Goal: Information Seeking & Learning: Find specific fact

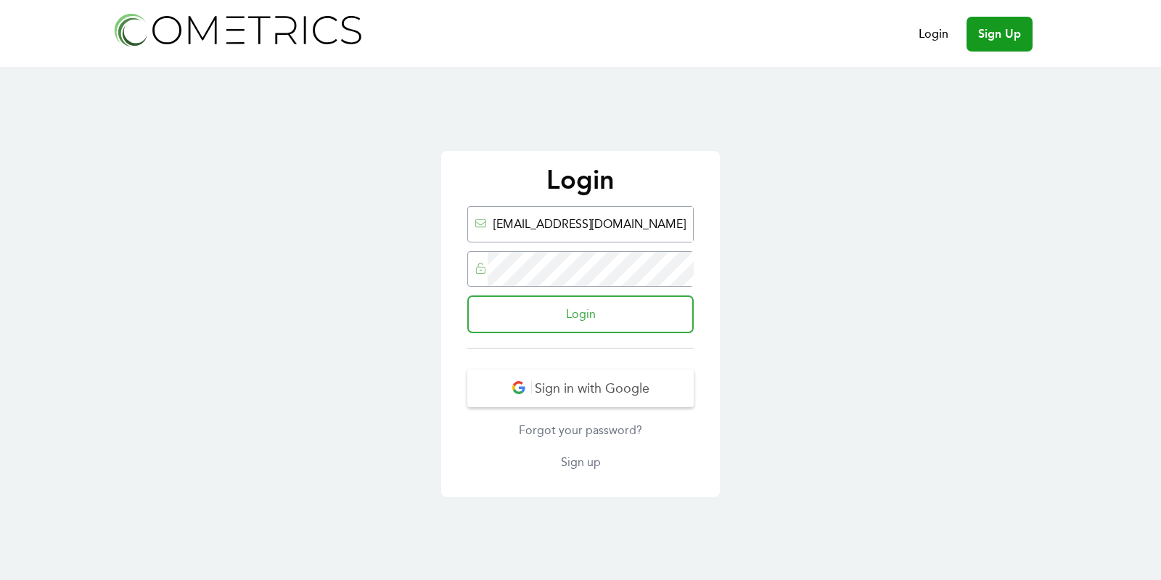
click at [523, 316] on input "Login" at bounding box center [580, 314] width 226 height 38
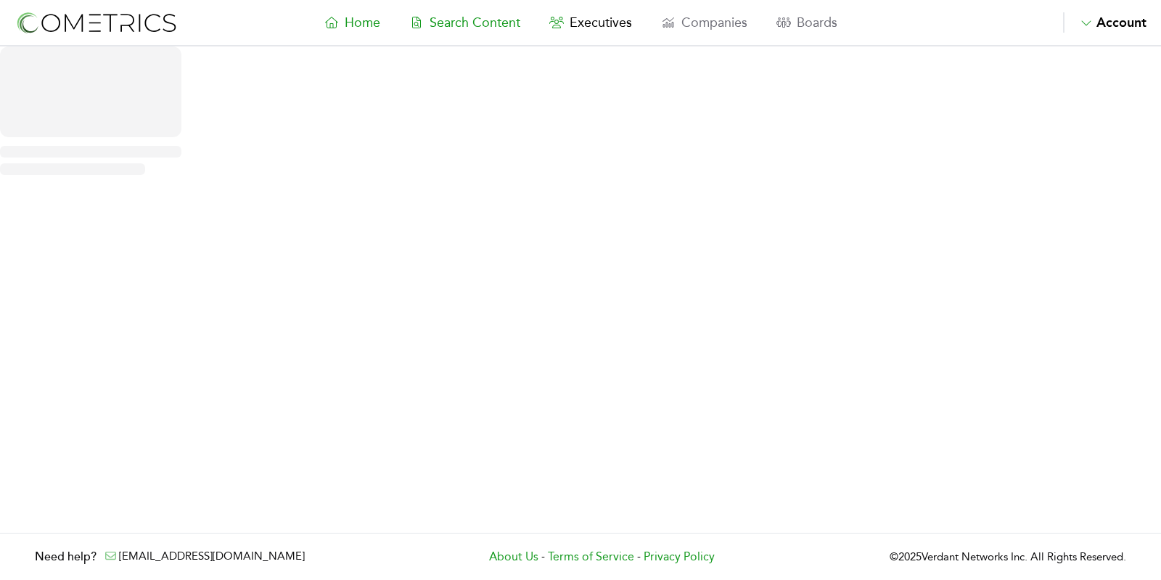
click at [459, 16] on span "Search Content" at bounding box center [475, 23] width 91 height 16
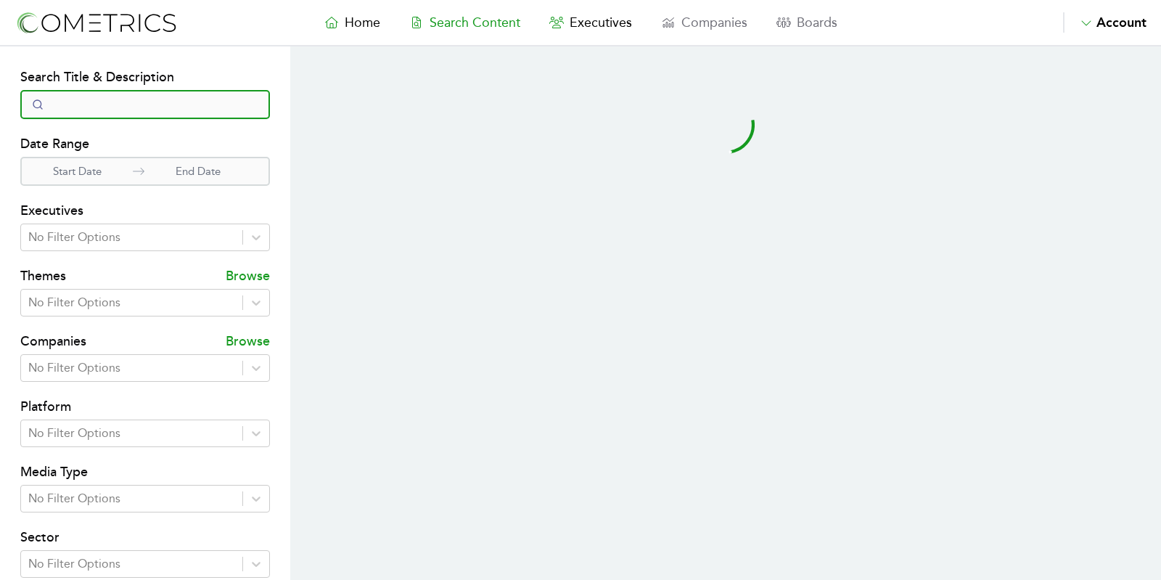
click at [161, 104] on input "Search" at bounding box center [145, 104] width 250 height 29
type input "quantum"
select select "50"
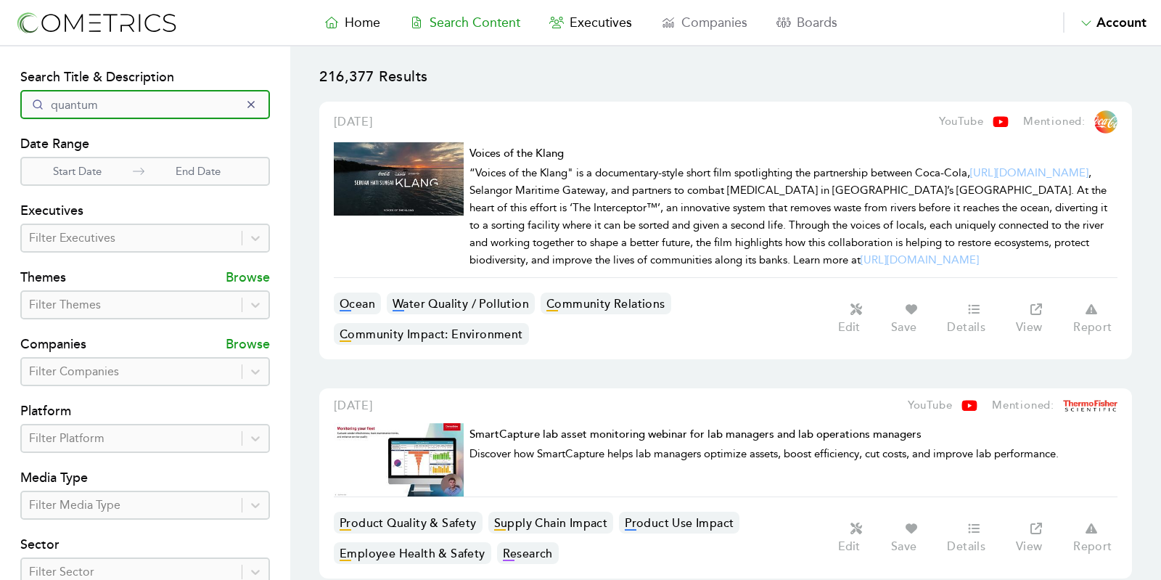
type input "quantum"
click button "submit" at bounding box center [0, 0] width 0 height 0
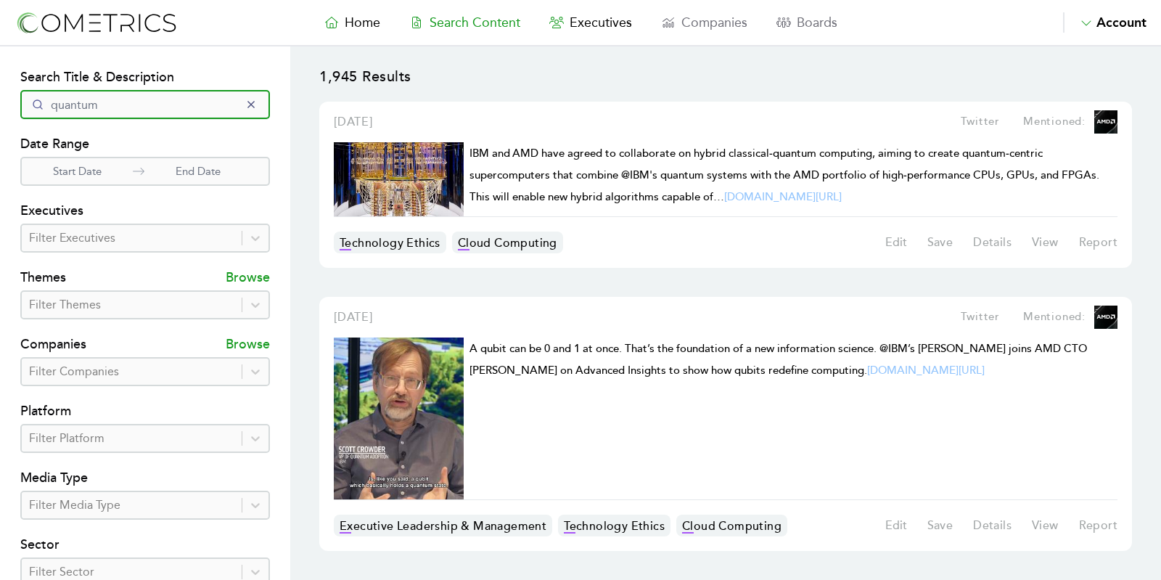
click at [131, 107] on input "quantum" at bounding box center [145, 104] width 250 height 29
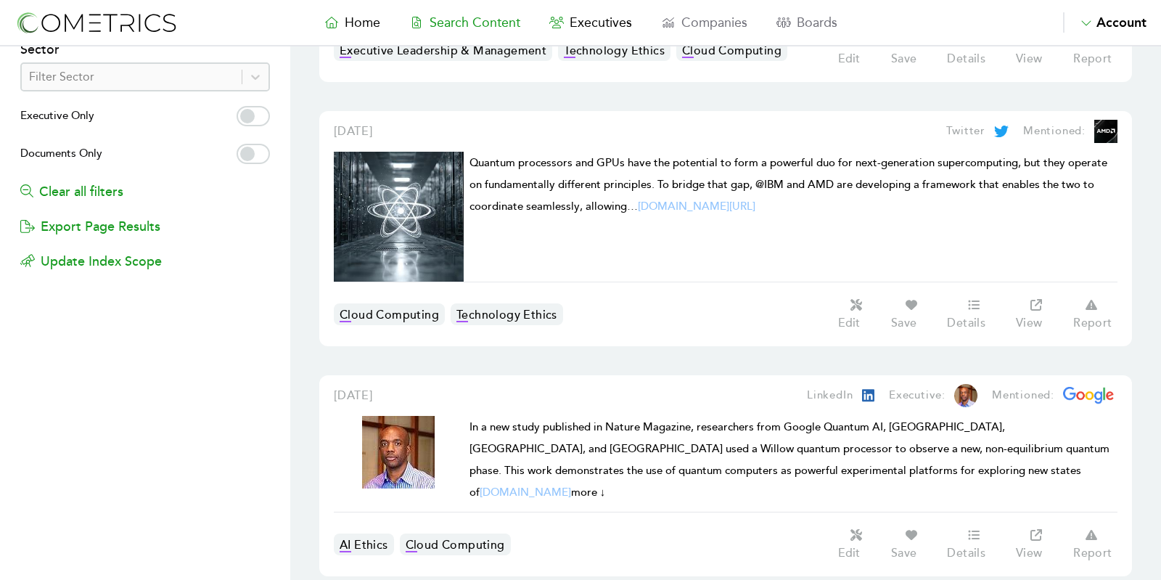
scroll to position [491, 0]
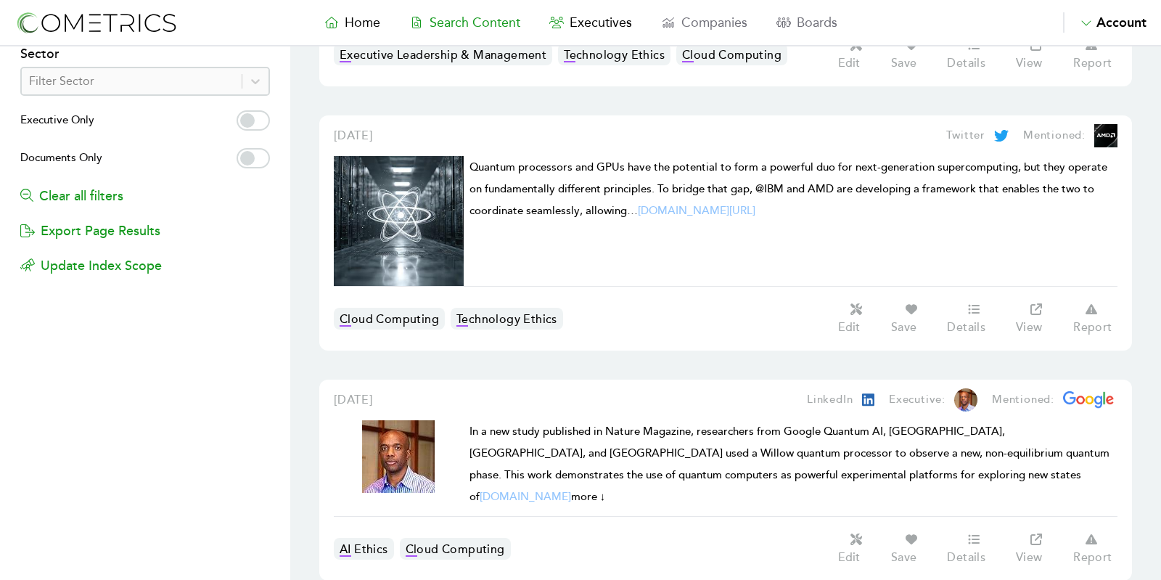
click at [264, 118] on label "Executive Only" at bounding box center [145, 121] width 250 height 23
click at [264, 118] on input "Executive Only" at bounding box center [253, 120] width 33 height 20
checkbox input "true"
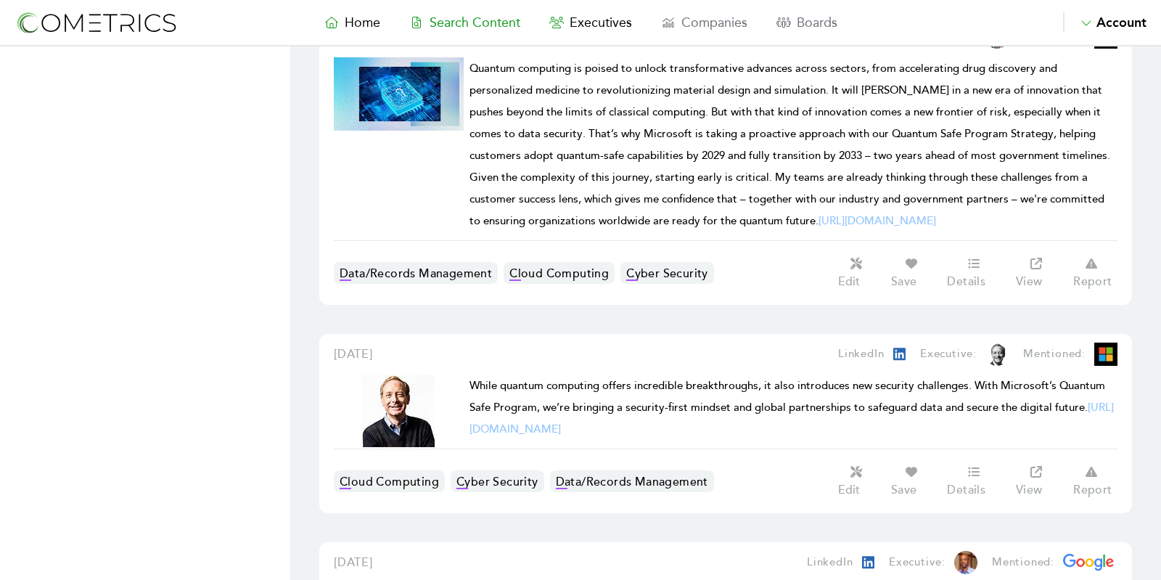
scroll to position [157, 0]
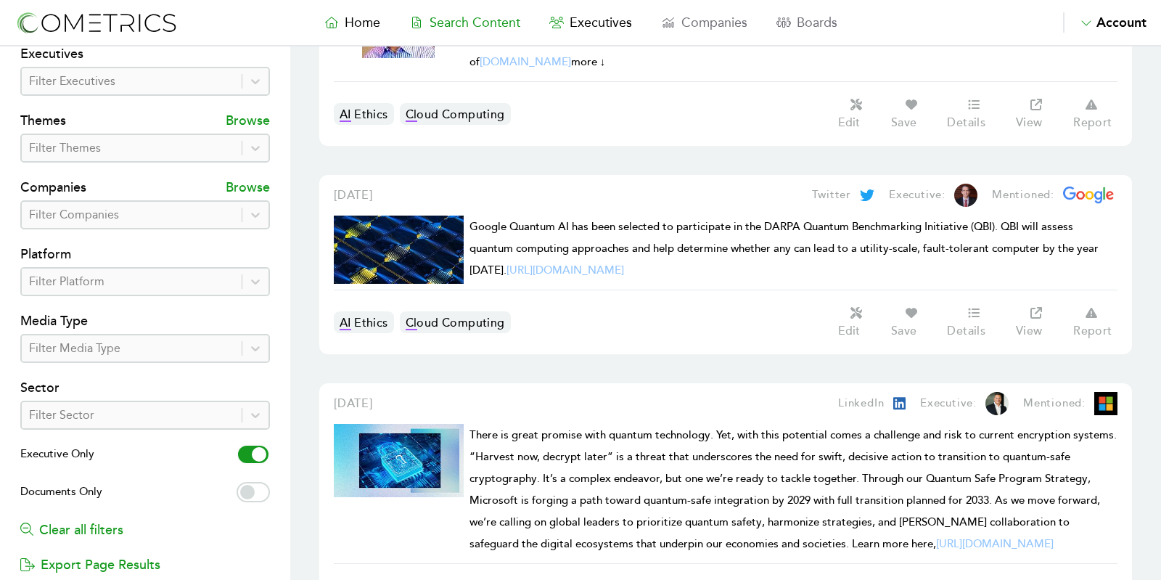
click at [143, 89] on div at bounding box center [131, 81] width 205 height 20
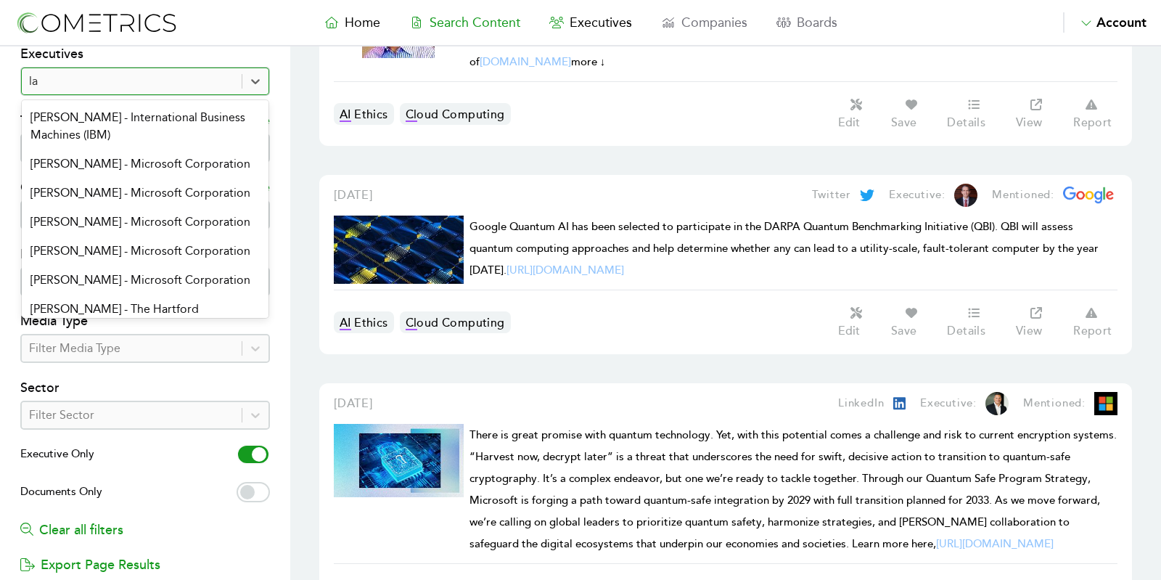
type input "l"
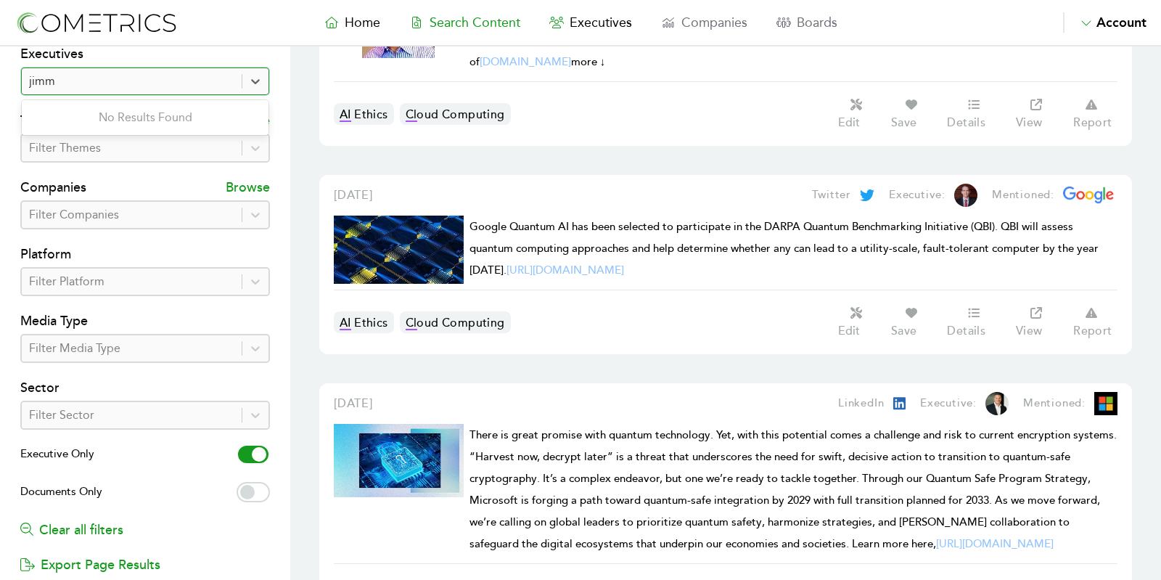
type input "jim"
click at [65, 113] on div "Jim Weiss - Real Chemistry" at bounding box center [145, 117] width 247 height 29
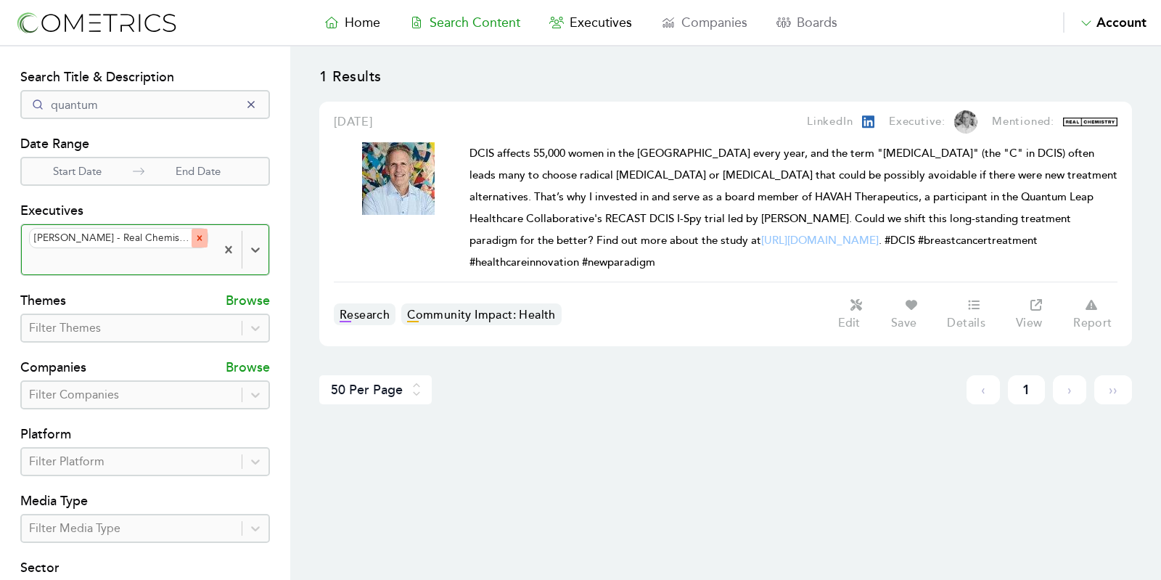
click at [197, 236] on icon "Remove Jim Weiss - Real Chemistry" at bounding box center [199, 238] width 5 height 5
type input "larry"
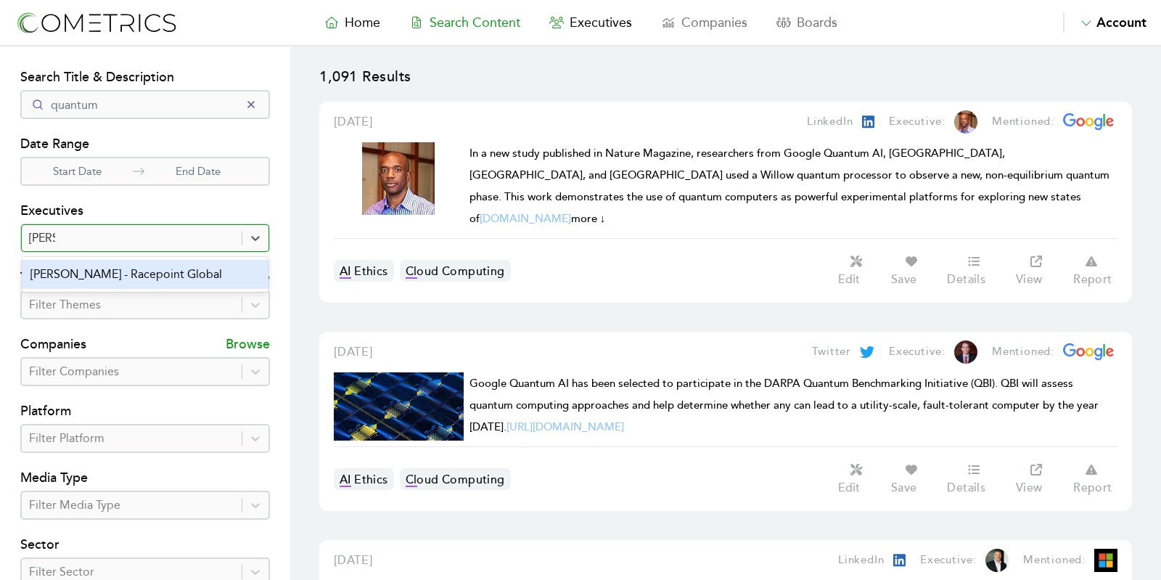
click at [160, 260] on div "Larry Weber - Racepoint Global" at bounding box center [145, 274] width 247 height 29
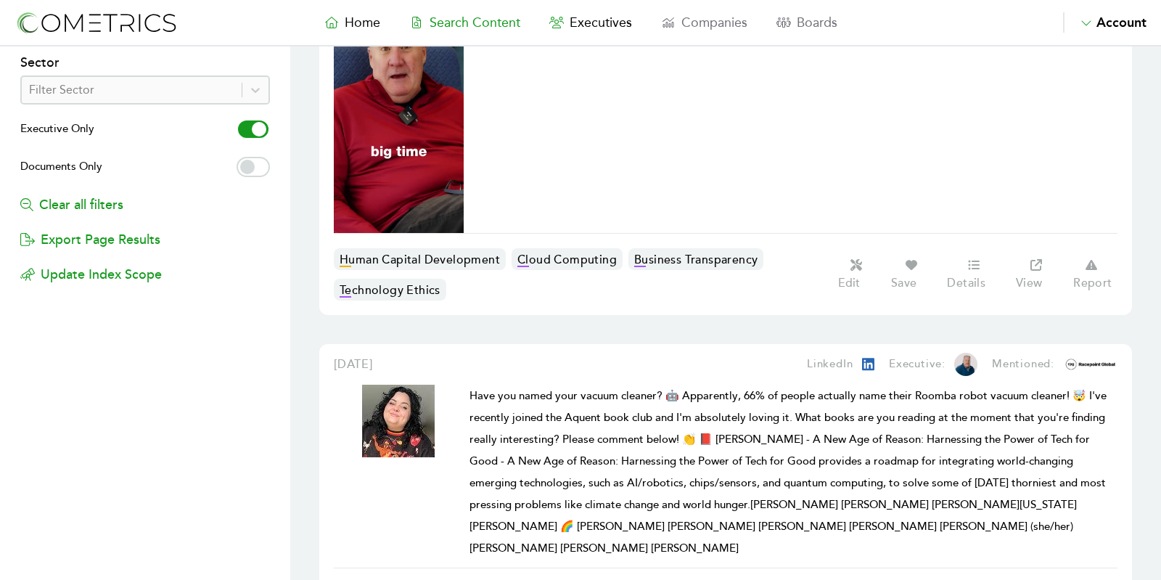
scroll to position [924, 0]
